Goal: Task Accomplishment & Management: Manage account settings

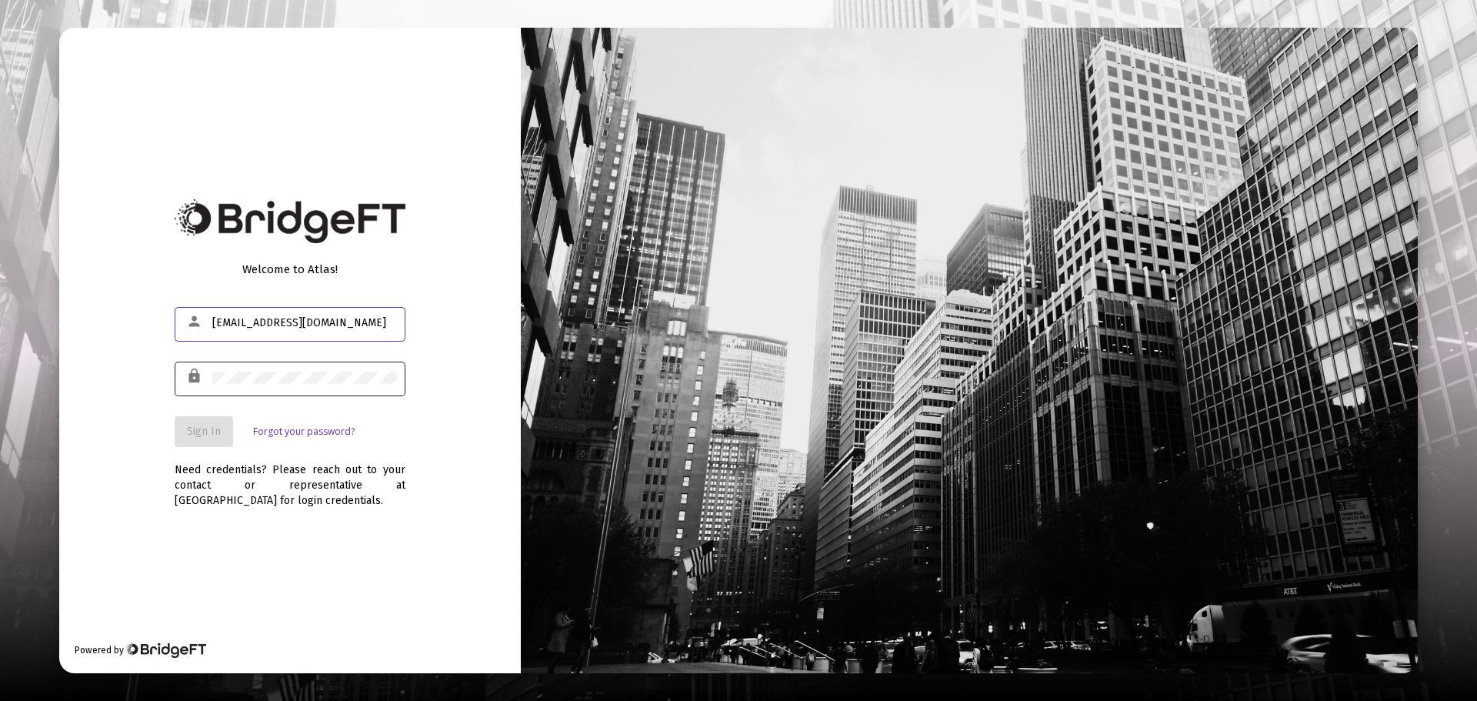
type input "[EMAIL_ADDRESS][DOMAIN_NAME]"
click at [205, 427] on span "Sign In" at bounding box center [204, 431] width 34 height 13
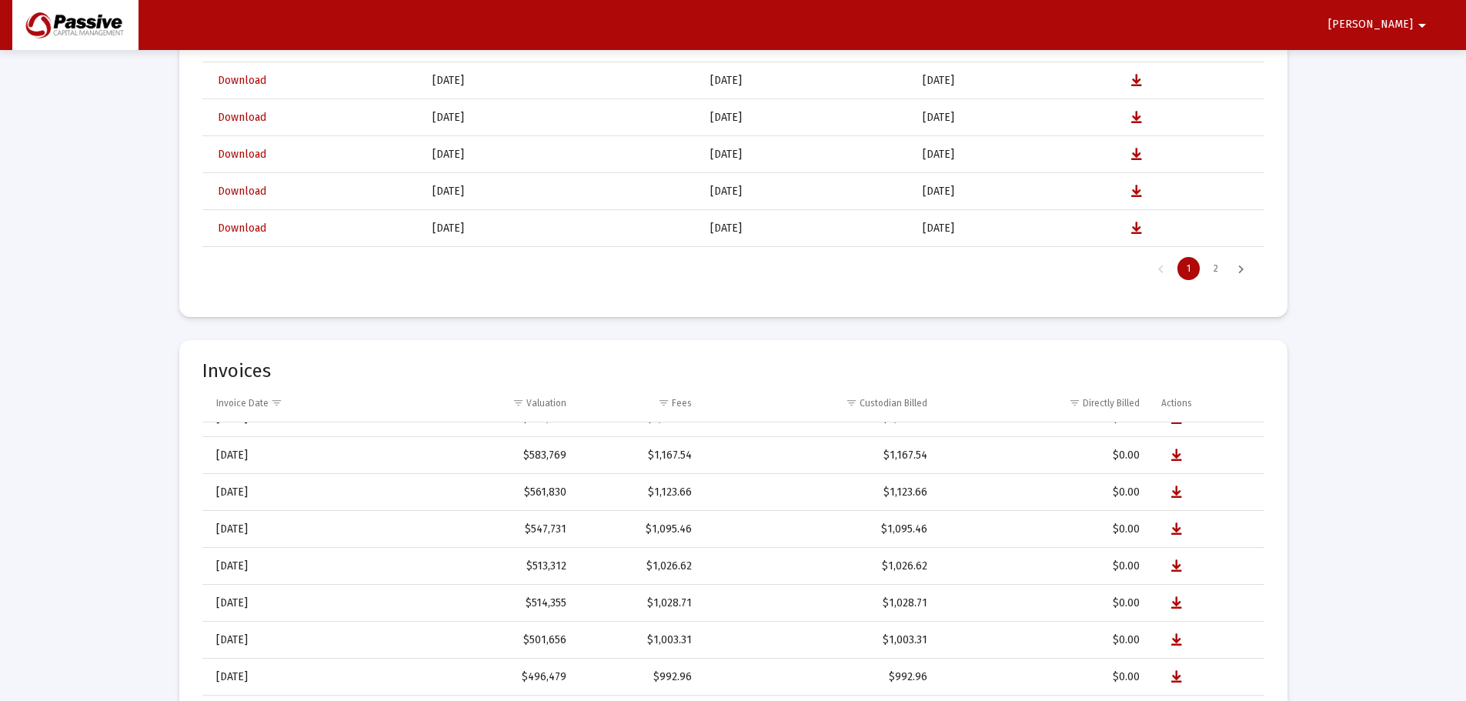
scroll to position [462, 0]
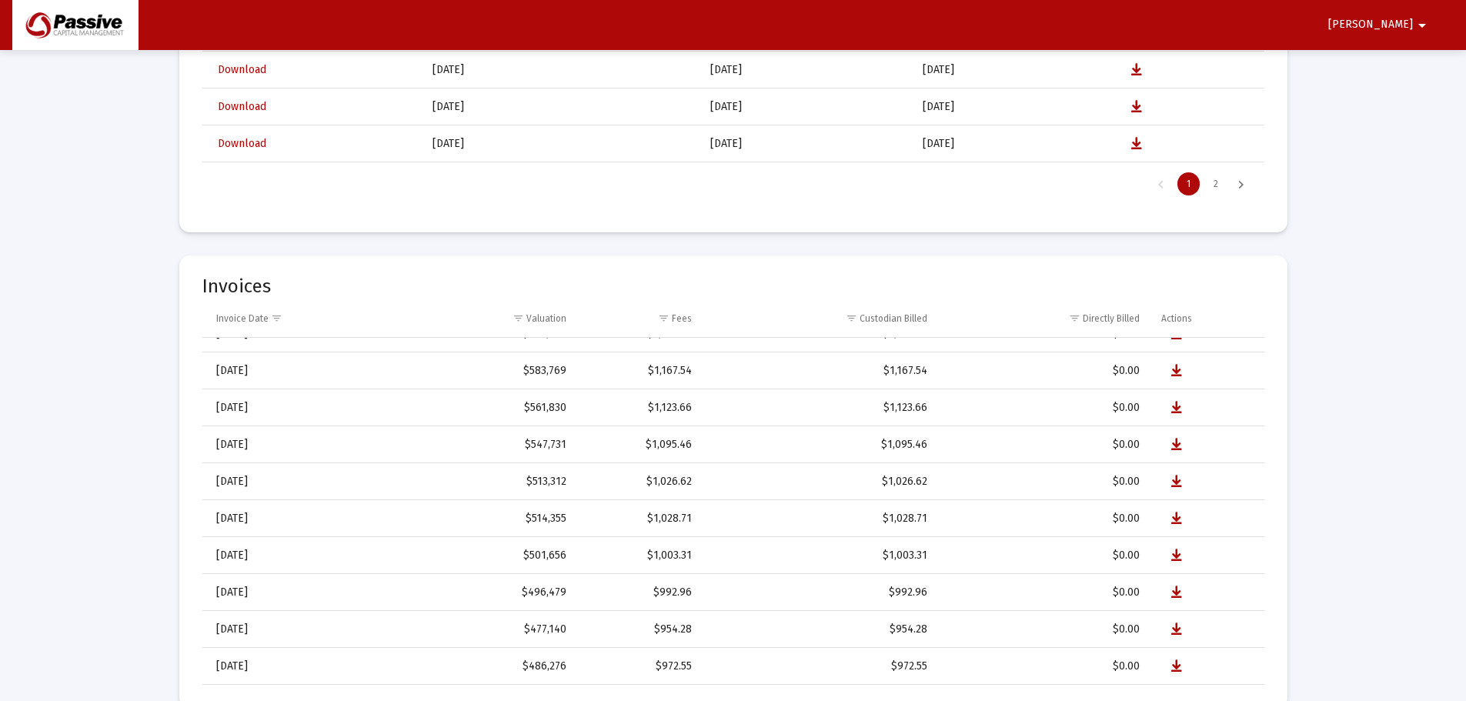
select select "View all"
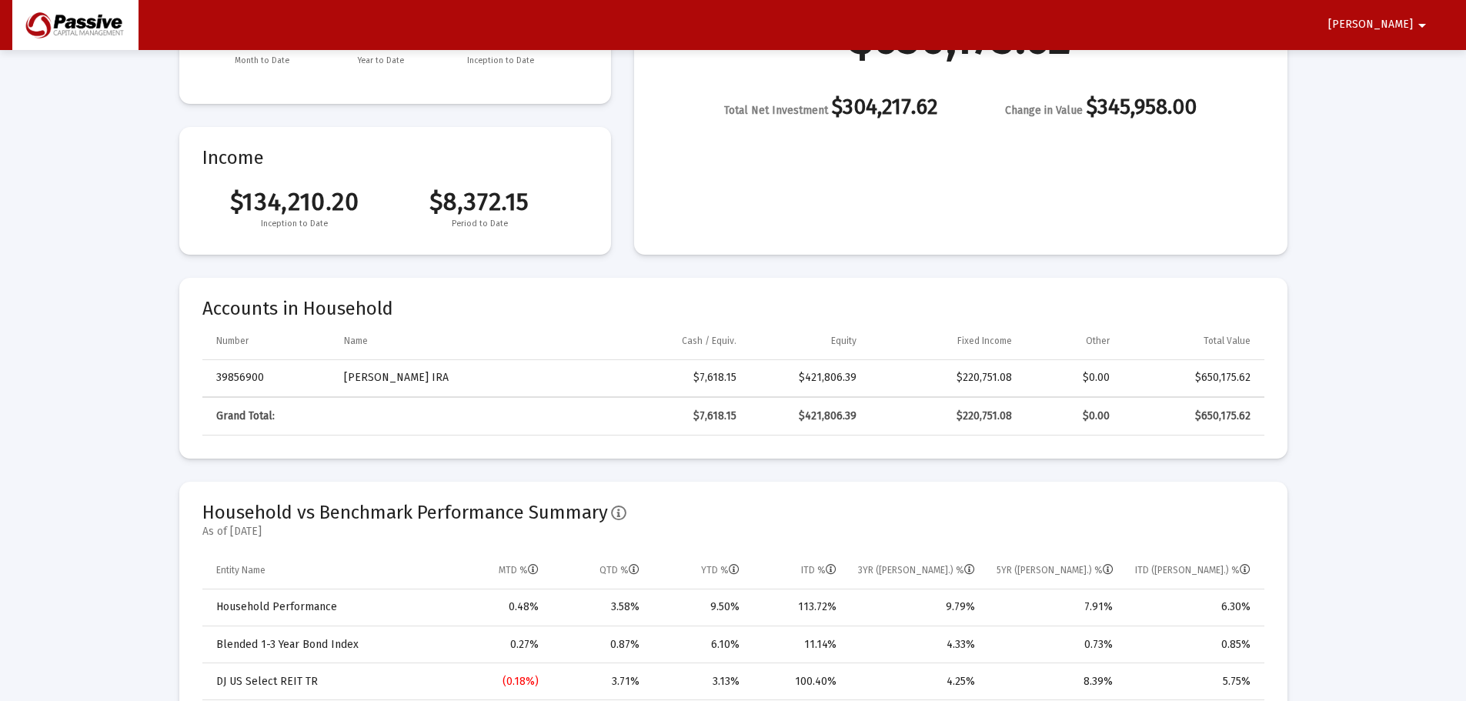
scroll to position [0, 0]
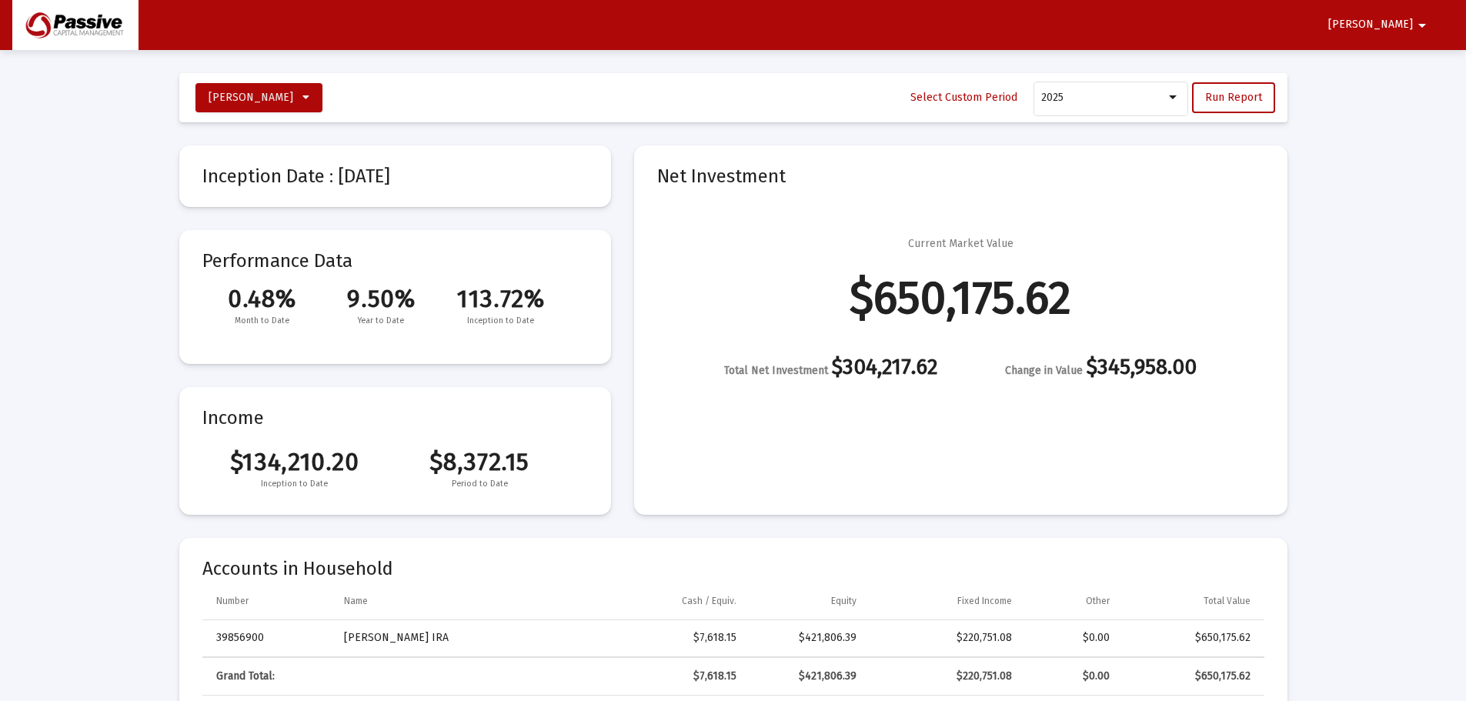
click at [1426, 24] on mat-icon "arrow_drop_down" at bounding box center [1421, 25] width 18 height 31
click at [1414, 62] on button "Logout" at bounding box center [1395, 65] width 86 height 37
